Goal: Information Seeking & Learning: Learn about a topic

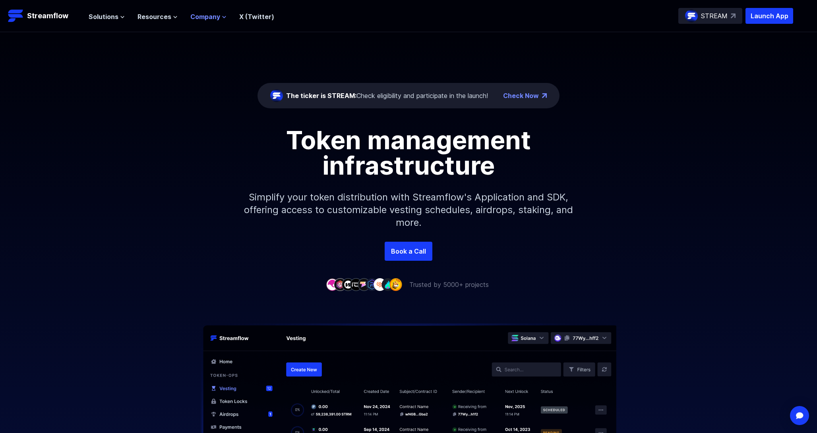
click at [207, 20] on span "Company" at bounding box center [205, 17] width 30 height 10
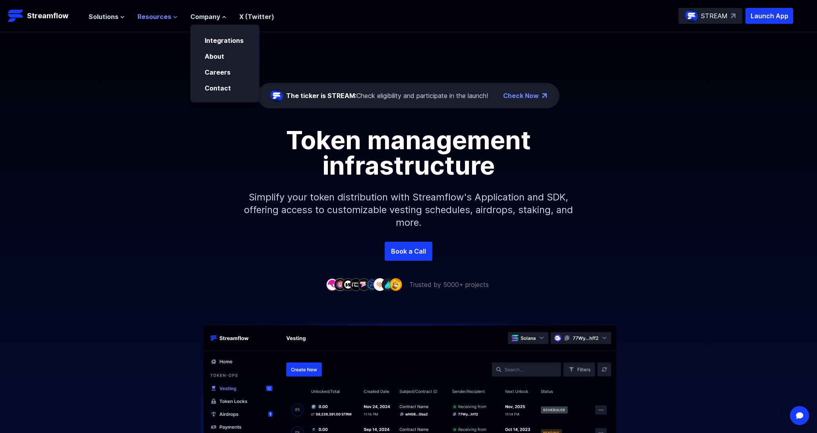
click at [157, 17] on span "Resources" at bounding box center [154, 17] width 34 height 10
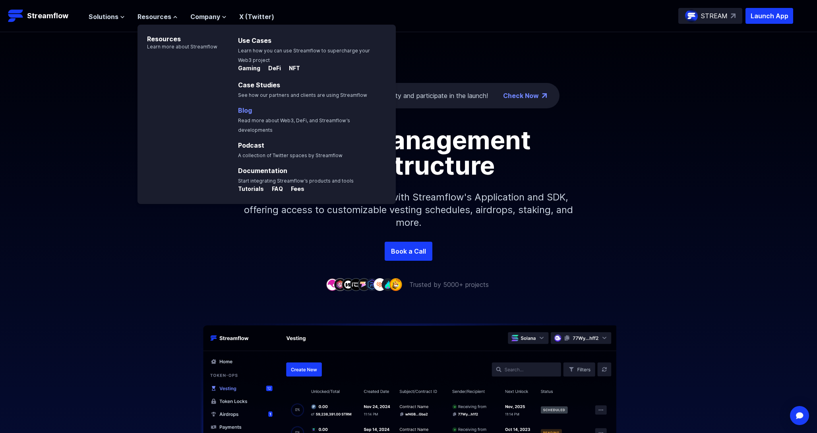
click at [245, 110] on link "Blog" at bounding box center [245, 110] width 14 height 8
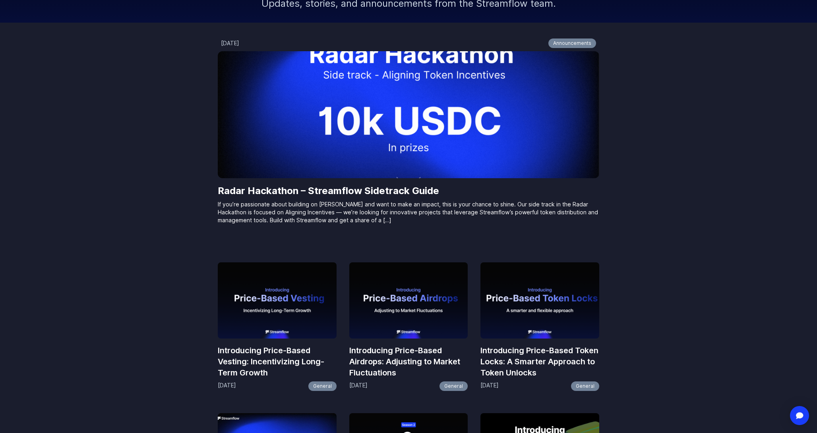
scroll to position [123, 0]
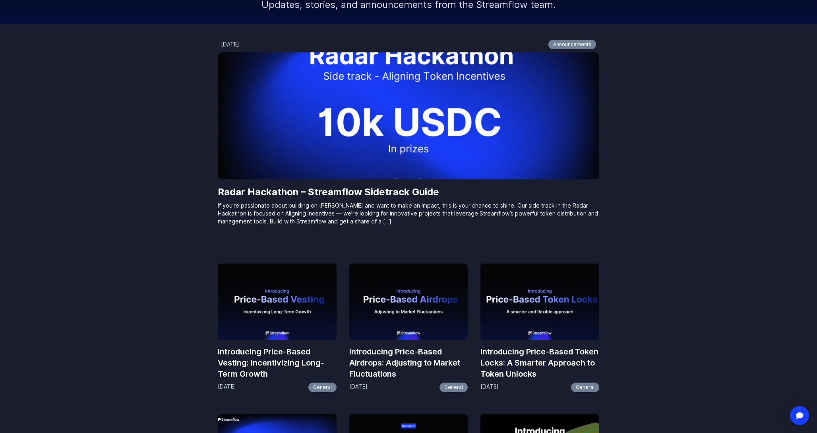
click at [300, 362] on h3 "Introducing Price-Based Vesting: Incentivizing Long-Term Growth" at bounding box center [277, 362] width 119 height 33
